Goal: Task Accomplishment & Management: Manage account settings

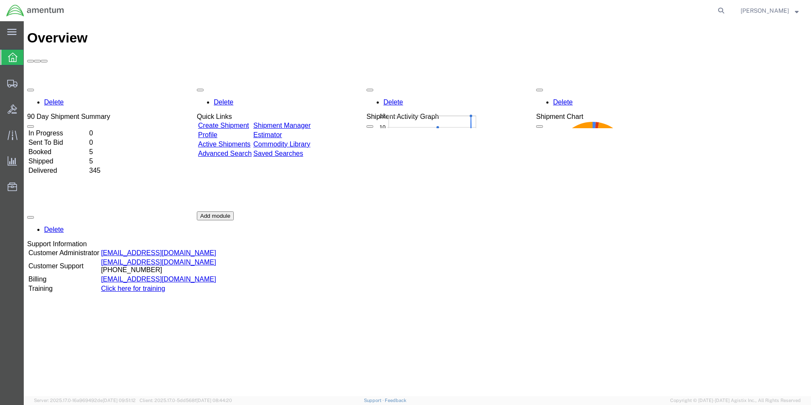
click at [311, 122] on link "Shipment Manager" at bounding box center [281, 125] width 57 height 7
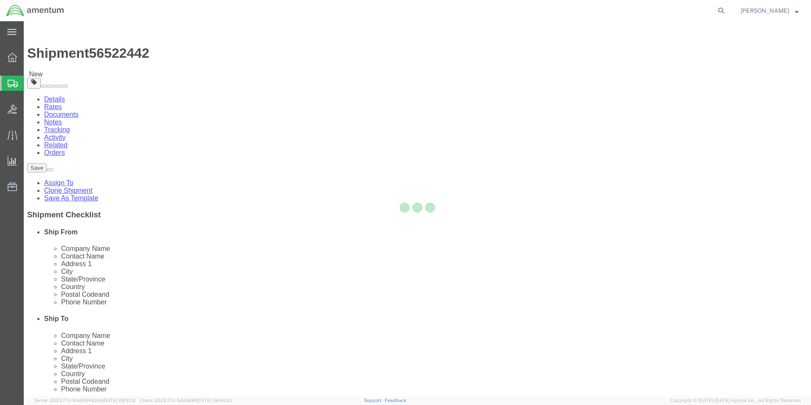
select select "42712"
select select
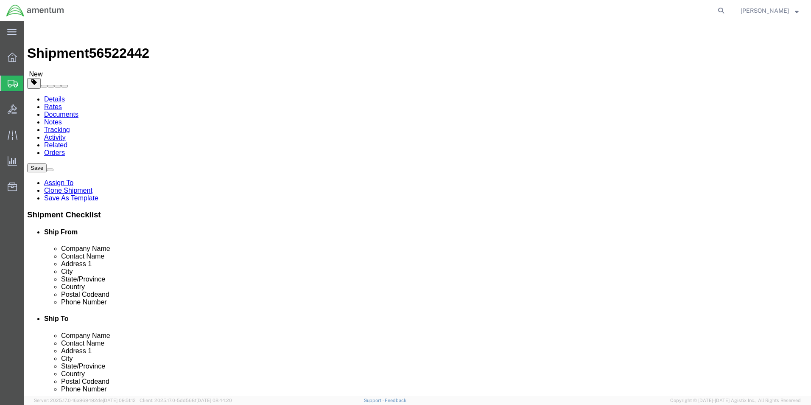
drag, startPoint x: 170, startPoint y: 174, endPoint x: 71, endPoint y: 177, distance: 98.5
click div "Contact Name [PERSON_NAME]"
type input "[PERSON_NAME]"
click p "- Amentum Services, Inc. - ([PERSON_NAME]) [STREET_ADDRESS][PERSON_NAME]"
select select
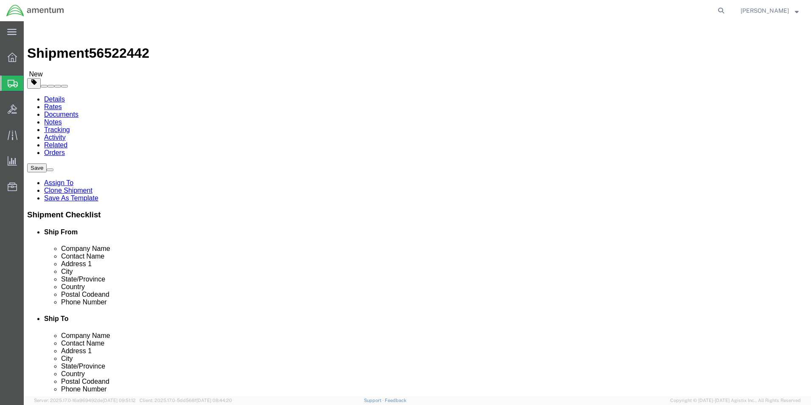
type input "[PERSON_NAME]"
type input "C 2-228 AVN"
type input "28308"
type input "[PHONE_NUMBER]"
type input "[PERSON_NAME][EMAIL_ADDRESS][PERSON_NAME][DOMAIN_NAME]"
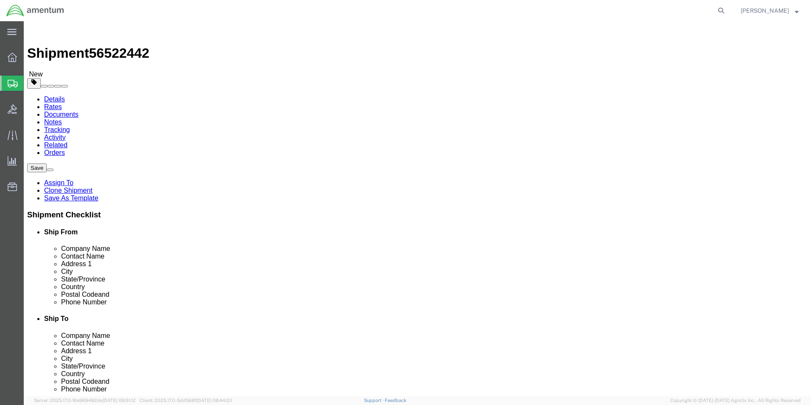
checkbox input "true"
select select "NC"
type input "[PERSON_NAME]"
click input "checkbox"
checkbox input "false"
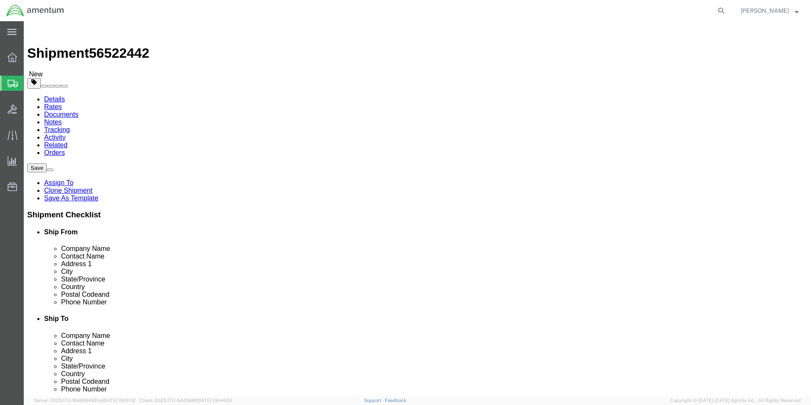
click input "404.767.5800"
click input "404.7675800"
type input "4047675800"
click button "Rate Shipment"
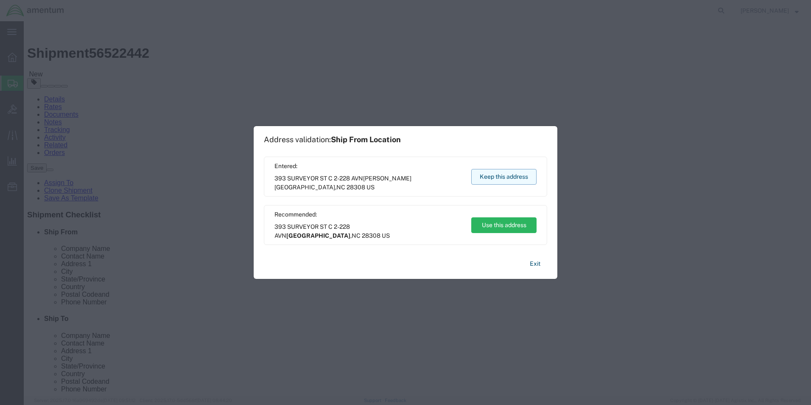
click at [486, 176] on button "Keep this address" at bounding box center [503, 177] width 65 height 16
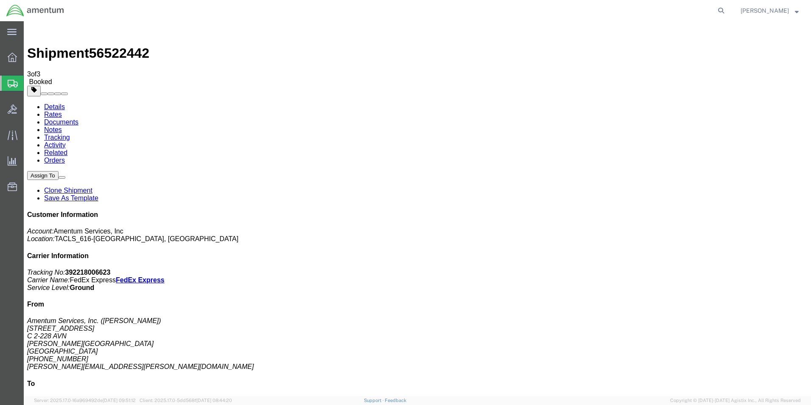
click at [52, 103] on link "Details" at bounding box center [54, 106] width 21 height 7
click link "Schedule pickup request"
